Goal: Check status: Check status

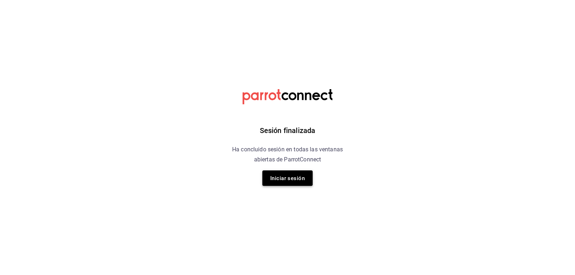
click at [267, 178] on button "Iniciar sesión" at bounding box center [287, 177] width 50 height 15
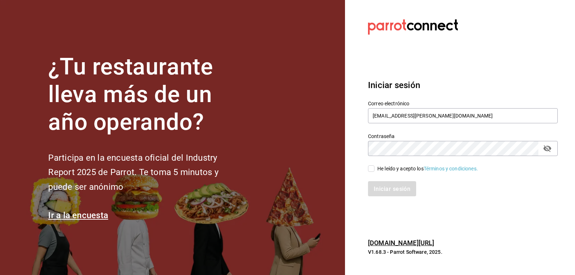
click at [371, 166] on input "He leído y acepto los Términos y condiciones." at bounding box center [371, 168] width 6 height 6
checkbox input "true"
click at [382, 190] on font "Iniciar sesión" at bounding box center [392, 188] width 37 height 7
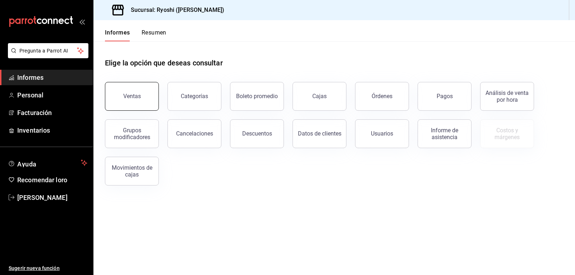
click at [138, 101] on button "Ventas" at bounding box center [132, 96] width 54 height 29
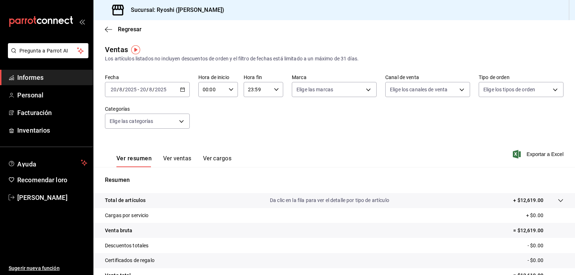
click at [182, 88] on icon "button" at bounding box center [182, 89] width 5 height 5
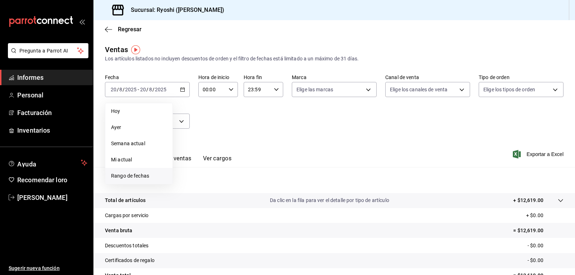
click at [126, 175] on font "Rango de fechas" at bounding box center [130, 176] width 38 height 6
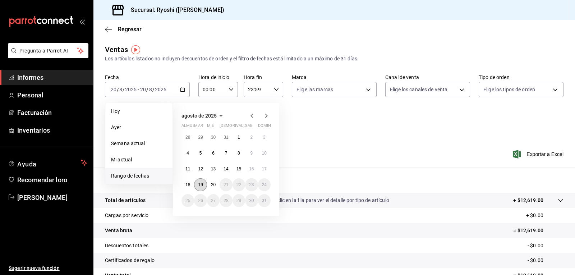
click at [203, 184] on font "19" at bounding box center [200, 184] width 5 height 5
click at [213, 185] on font "20" at bounding box center [213, 184] width 5 height 5
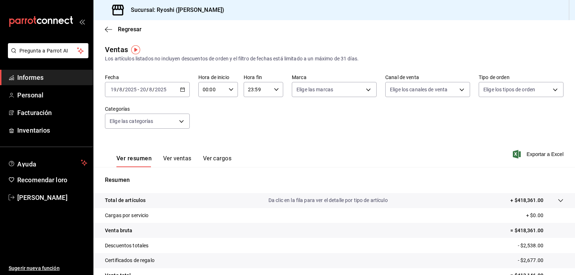
click at [231, 89] on icon "button" at bounding box center [230, 89] width 5 height 5
click at [205, 123] on font "05" at bounding box center [207, 122] width 6 height 6
type input "05:00"
click at [226, 110] on font "00" at bounding box center [227, 108] width 6 height 6
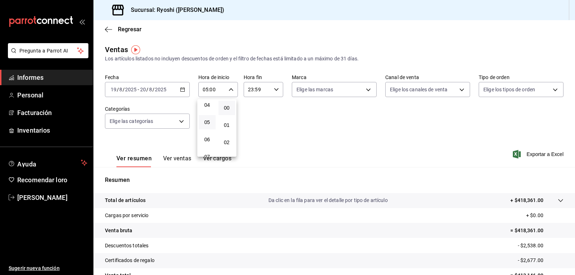
click at [274, 89] on div at bounding box center [287, 137] width 575 height 275
click at [274, 89] on icon "button" at bounding box center [276, 89] width 5 height 5
click at [251, 126] on font "05" at bounding box center [252, 125] width 6 height 6
click at [271, 111] on button "00" at bounding box center [271, 108] width 17 height 14
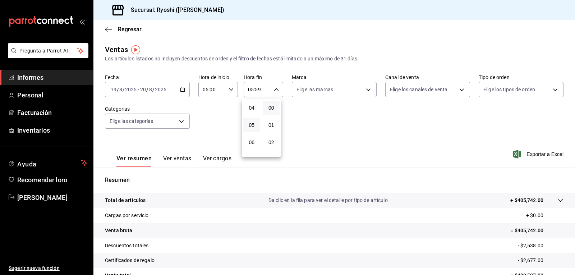
type input "05:00"
click at [573, 241] on div at bounding box center [287, 137] width 575 height 275
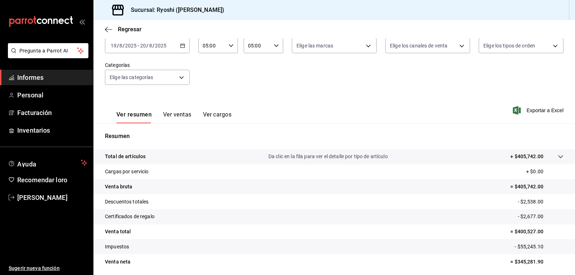
scroll to position [70, 0]
